Goal: Check status

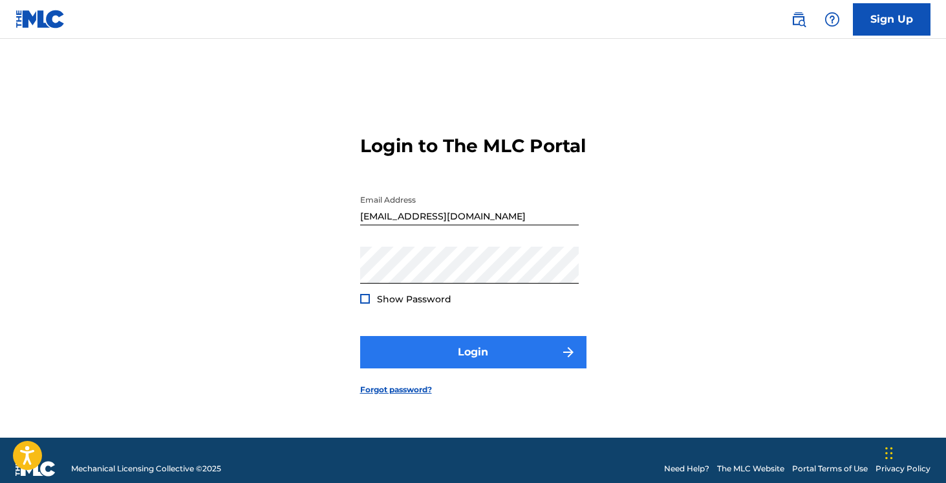
click at [454, 368] on button "Login" at bounding box center [473, 352] width 226 height 32
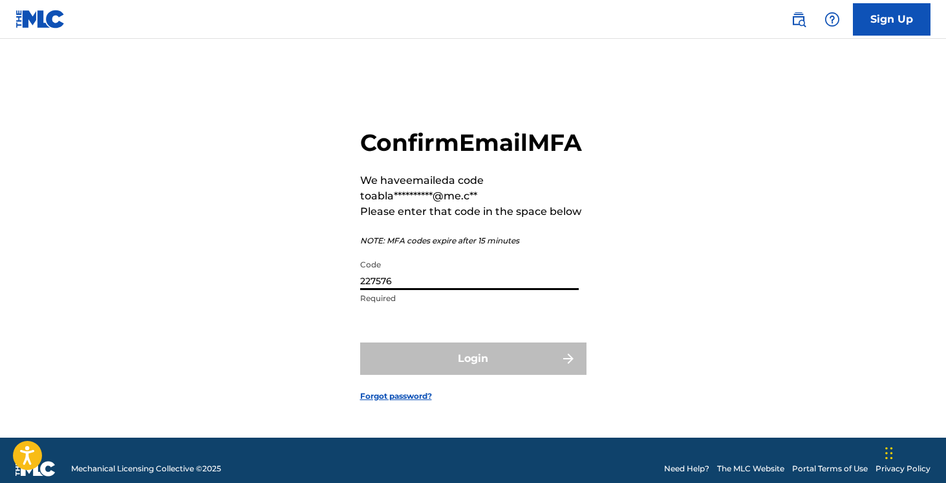
type input "227576"
click at [473, 373] on button "Login" at bounding box center [473, 358] width 226 height 32
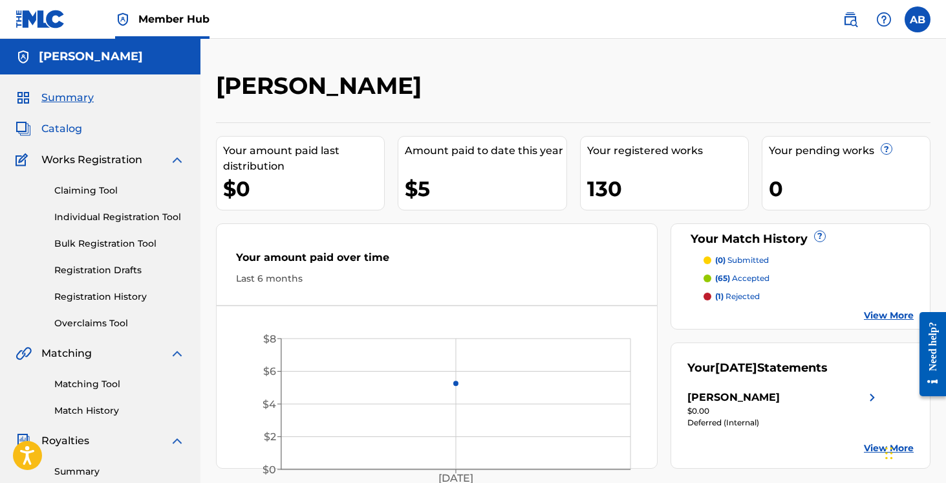
click at [63, 121] on span "Catalog" at bounding box center [61, 129] width 41 height 16
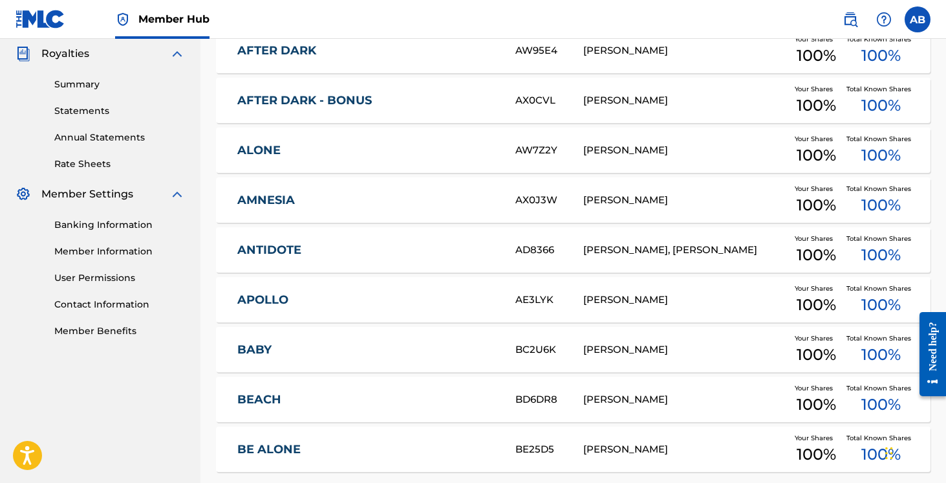
scroll to position [391, 0]
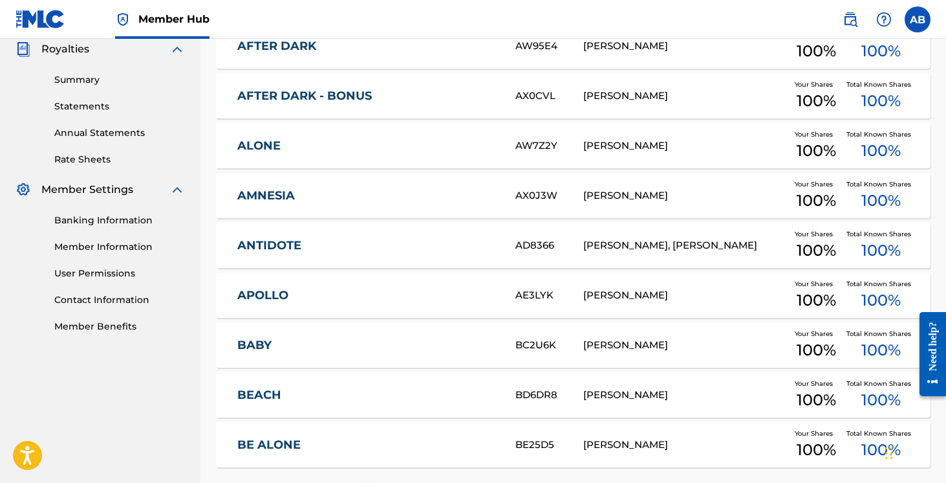
click at [92, 98] on div "Summary Statements Annual Statements Rate Sheets" at bounding box center [100, 111] width 169 height 109
click at [92, 102] on link "Statements" at bounding box center [119, 107] width 131 height 14
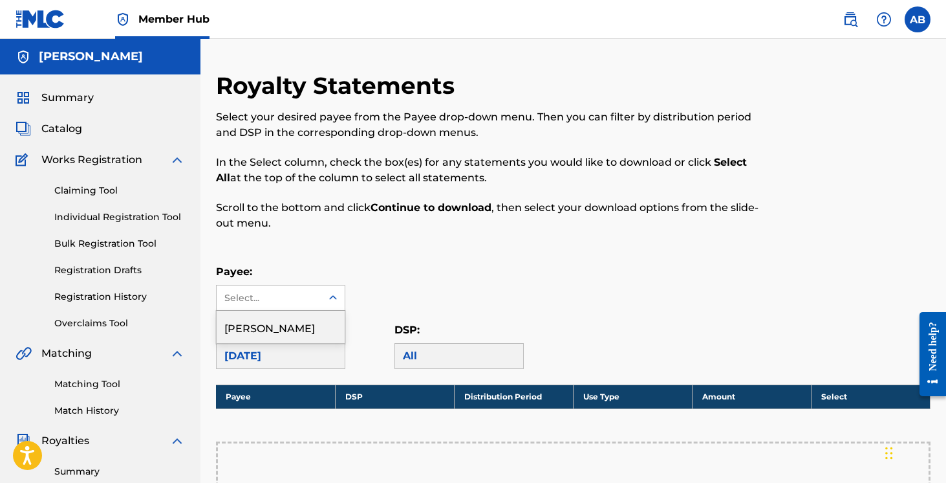
click at [318, 308] on div "Select..." at bounding box center [269, 297] width 105 height 25
click at [313, 336] on div "[PERSON_NAME]" at bounding box center [281, 326] width 128 height 32
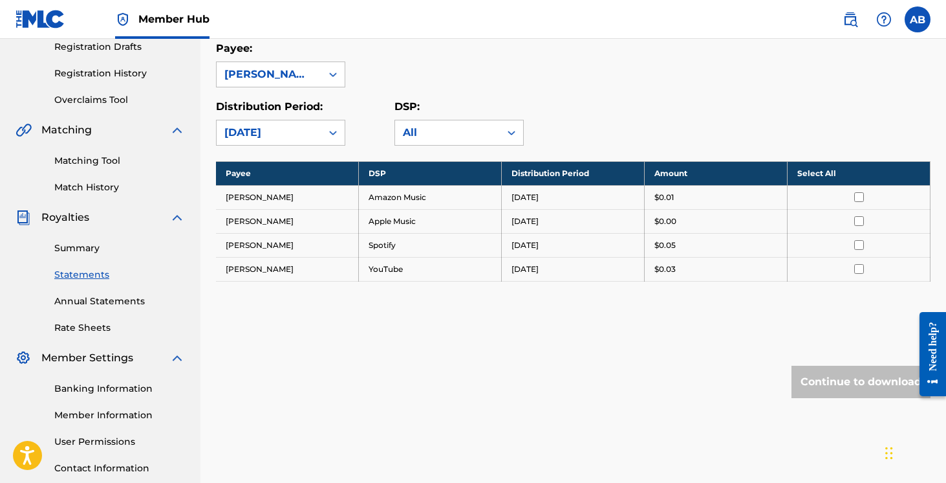
scroll to position [221, 0]
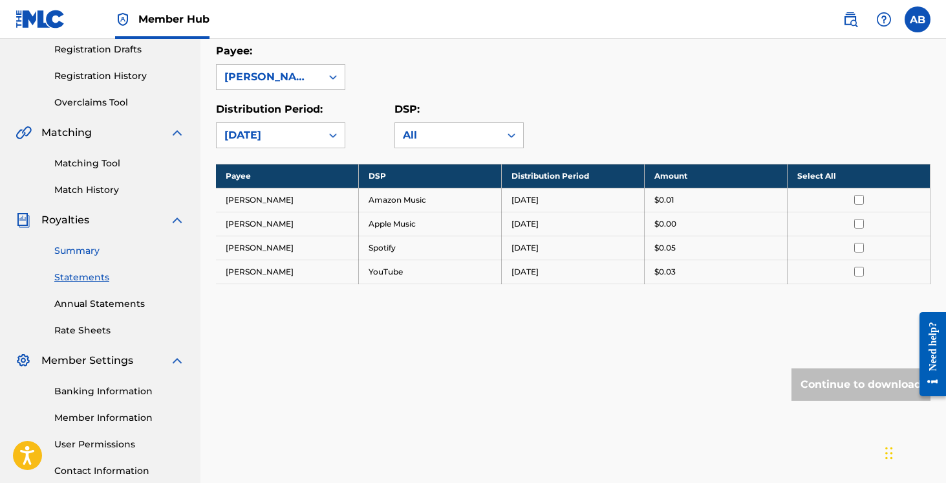
click at [78, 249] on link "Summary" at bounding box center [119, 251] width 131 height 14
